Goal: Task Accomplishment & Management: Complete application form

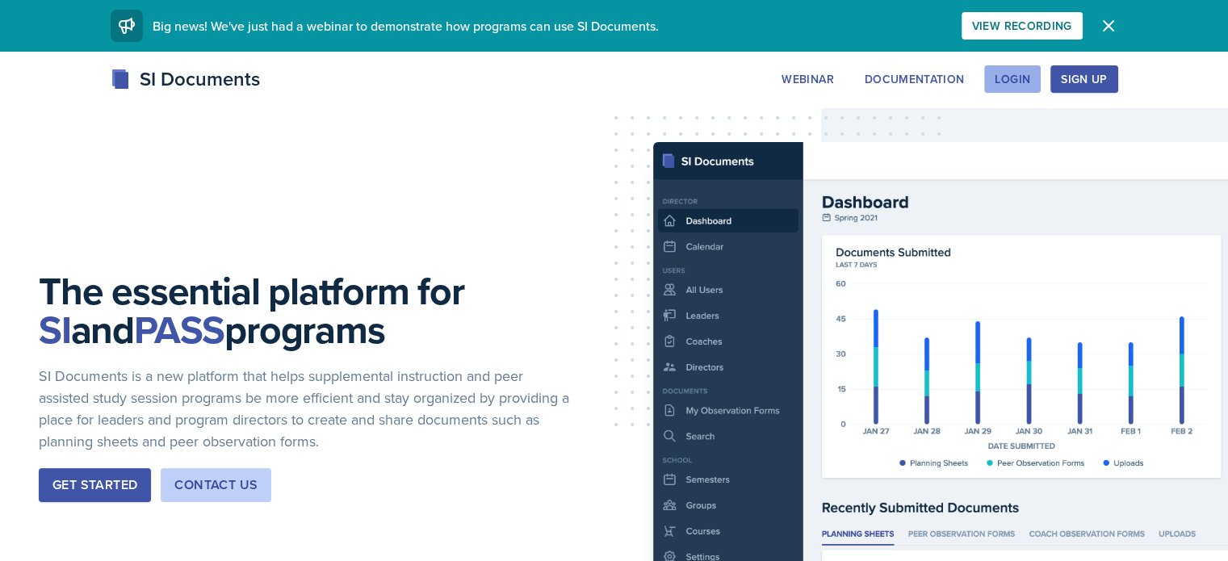
click at [1031, 77] on div "Login" at bounding box center [1013, 79] width 36 height 13
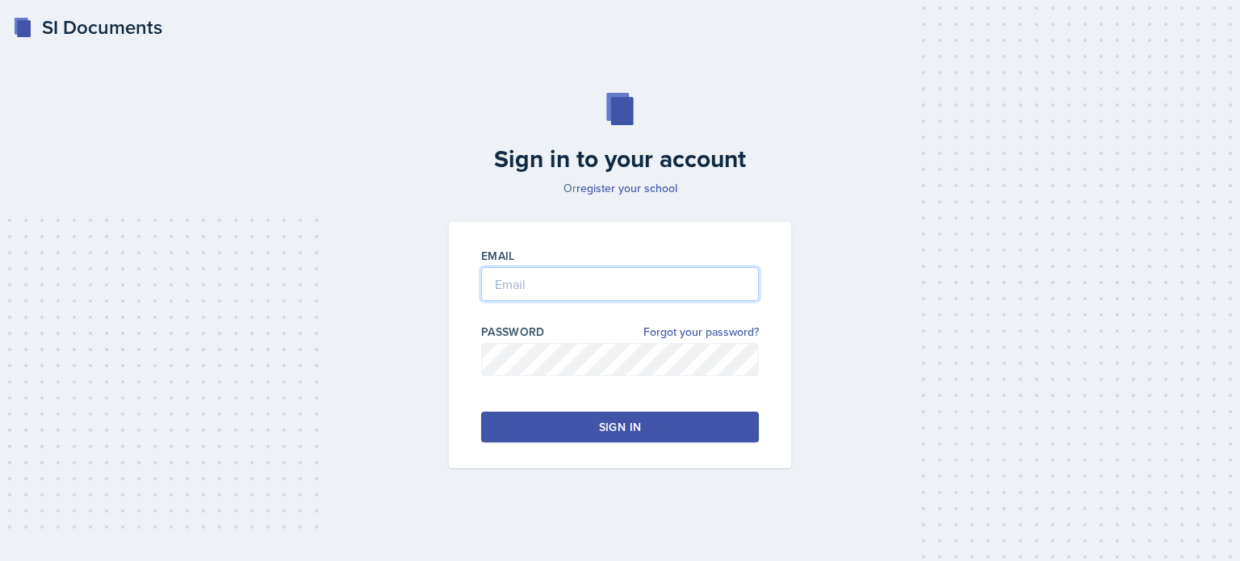
click at [530, 276] on input "email" at bounding box center [620, 284] width 278 height 34
type input "[EMAIL_ADDRESS][DOMAIN_NAME]"
click at [547, 430] on button "Sign in" at bounding box center [620, 427] width 278 height 31
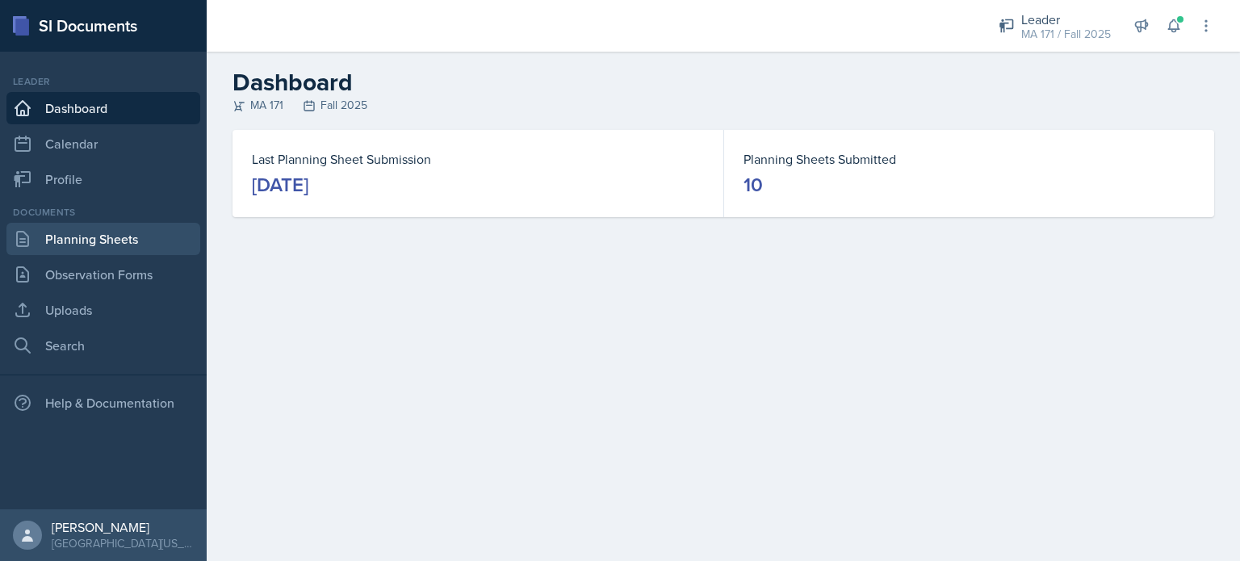
click at [109, 240] on link "Planning Sheets" at bounding box center [103, 239] width 194 height 32
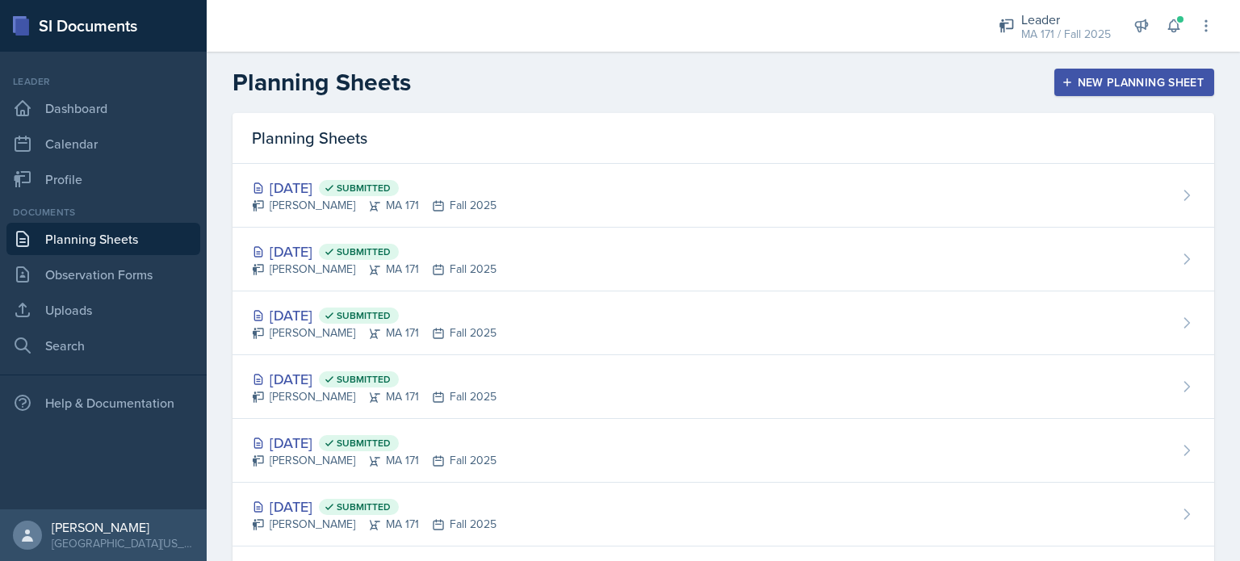
click at [1131, 64] on header "Planning Sheets New Planning Sheet" at bounding box center [724, 82] width 1034 height 61
click at [1131, 73] on button "New Planning Sheet" at bounding box center [1135, 82] width 160 height 27
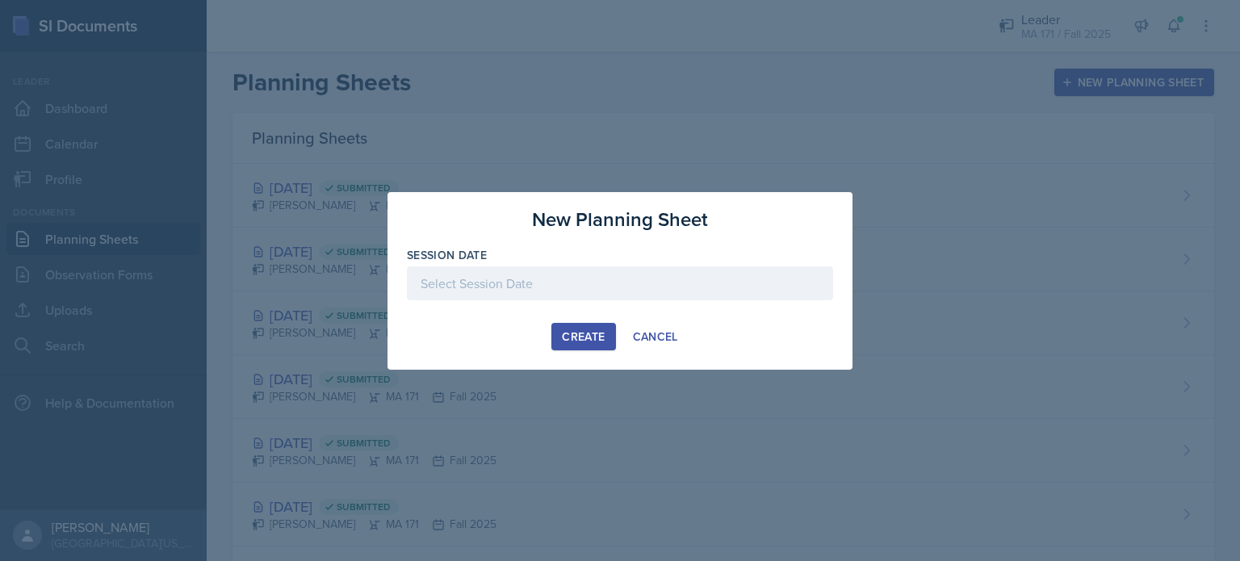
click at [556, 284] on div at bounding box center [620, 284] width 426 height 34
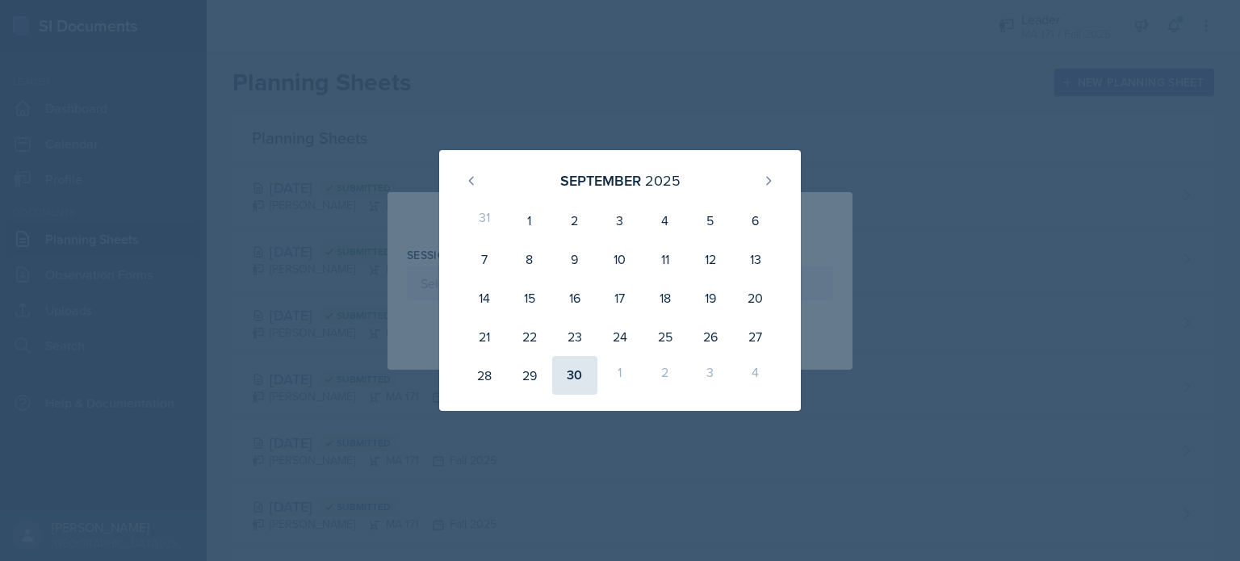
click at [574, 372] on div "30" at bounding box center [574, 375] width 45 height 39
type input "[DATE]"
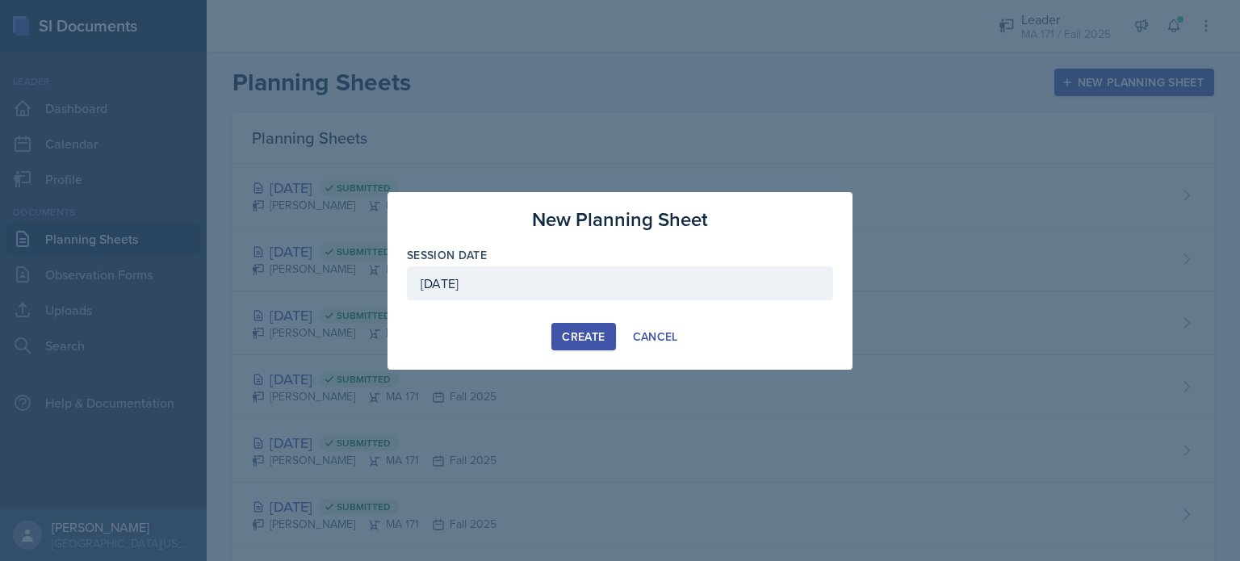
click at [582, 337] on div "Create" at bounding box center [583, 336] width 43 height 13
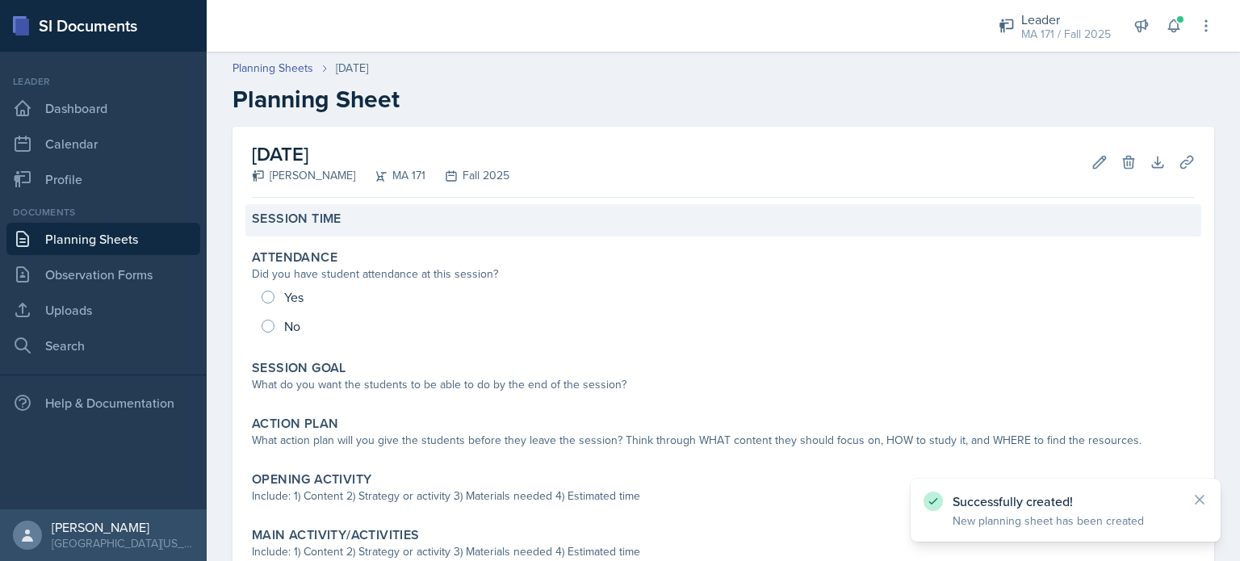
click at [322, 236] on div "Session Time" at bounding box center [724, 220] width 956 height 32
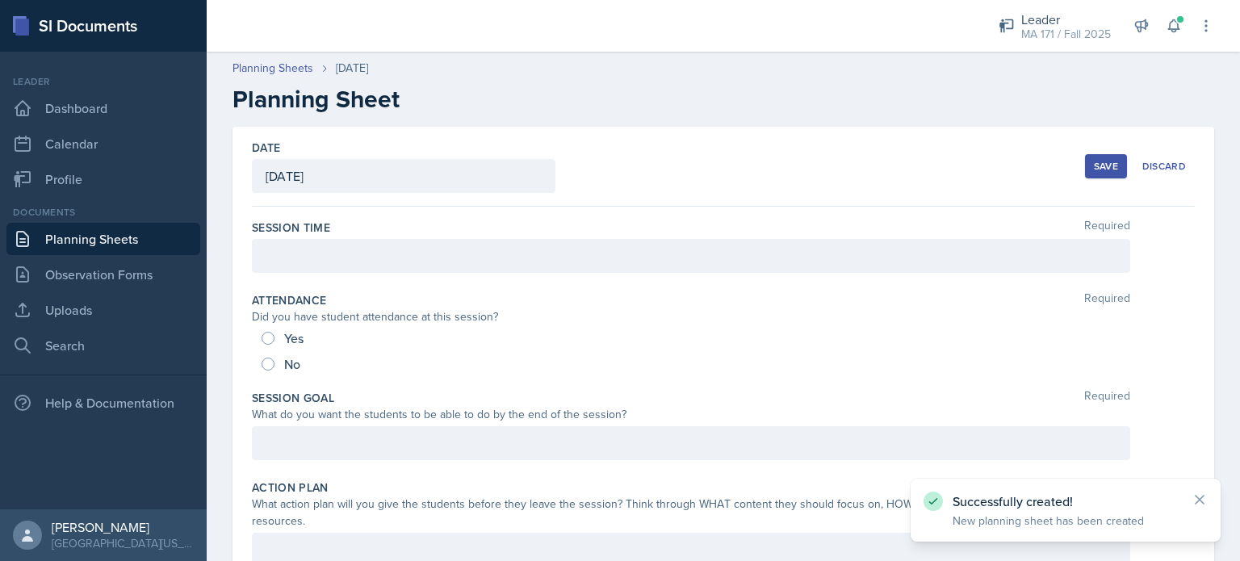
click at [291, 254] on div at bounding box center [691, 256] width 879 height 34
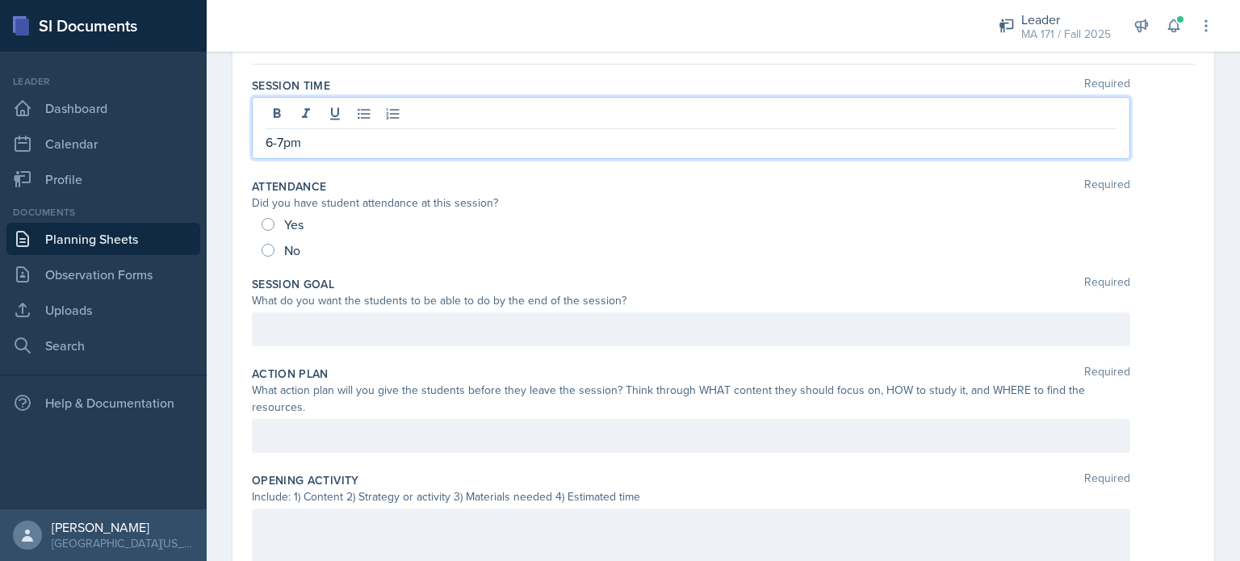
click at [284, 325] on p at bounding box center [691, 329] width 851 height 19
